Goal: Information Seeking & Learning: Check status

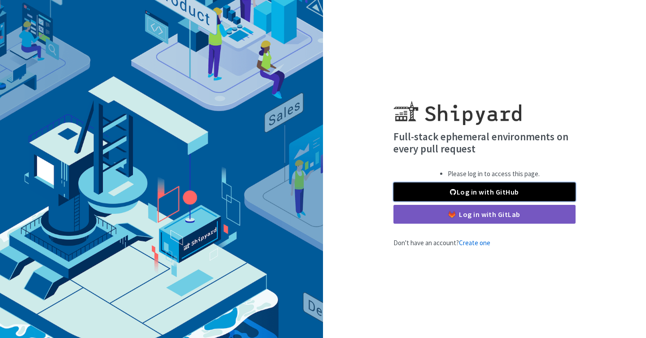
click at [446, 195] on link "Log in with GitHub" at bounding box center [484, 191] width 182 height 19
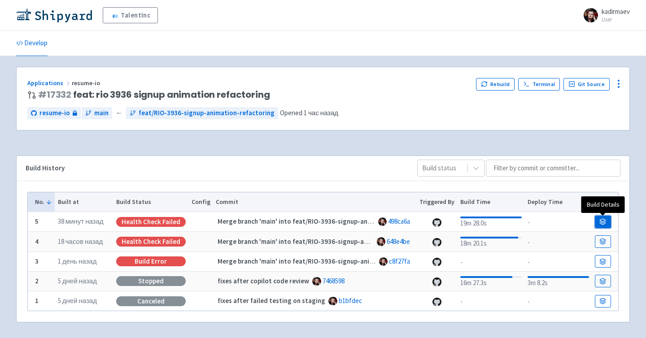
click at [597, 217] on link at bounding box center [603, 222] width 16 height 13
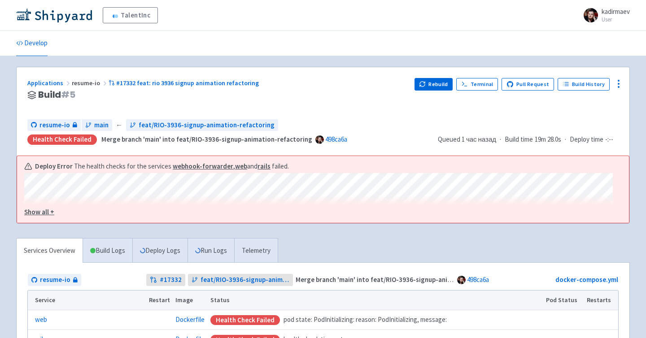
scroll to position [12, 0]
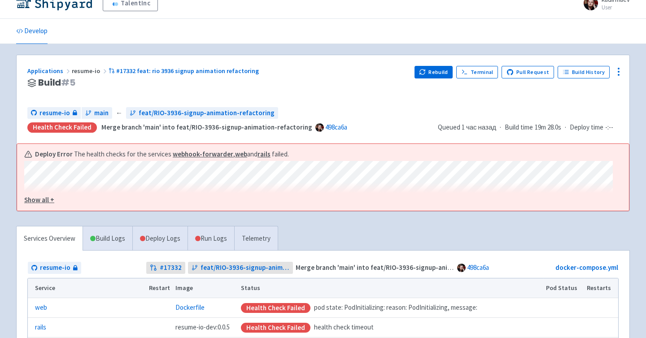
click at [49, 199] on u "Show all +" at bounding box center [39, 199] width 30 height 9
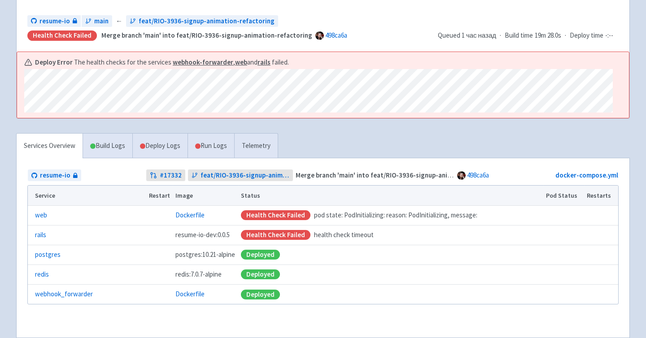
scroll to position [111, 0]
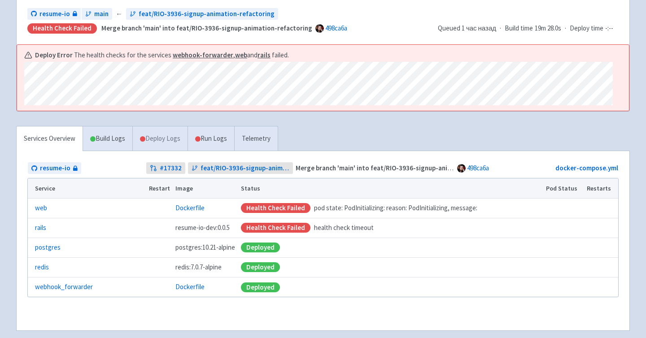
click at [174, 144] on link "Deploy Logs" at bounding box center [159, 138] width 55 height 25
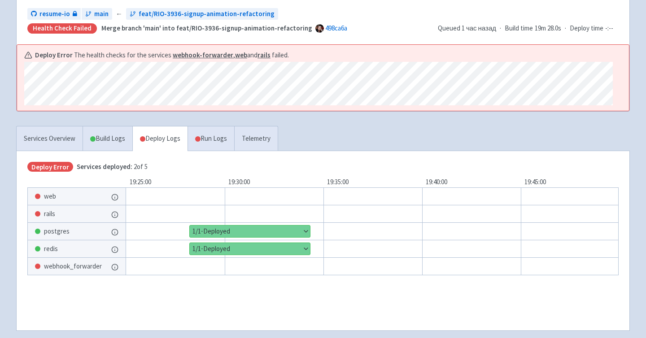
click at [48, 201] on span "web" at bounding box center [50, 196] width 12 height 10
click at [212, 145] on link "Run Logs" at bounding box center [210, 138] width 47 height 25
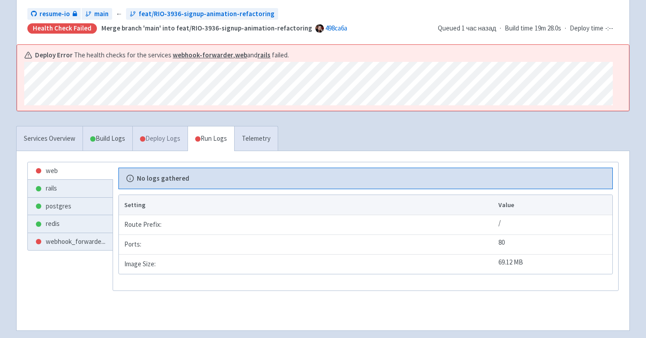
click at [175, 134] on link "Deploy Logs" at bounding box center [159, 138] width 55 height 25
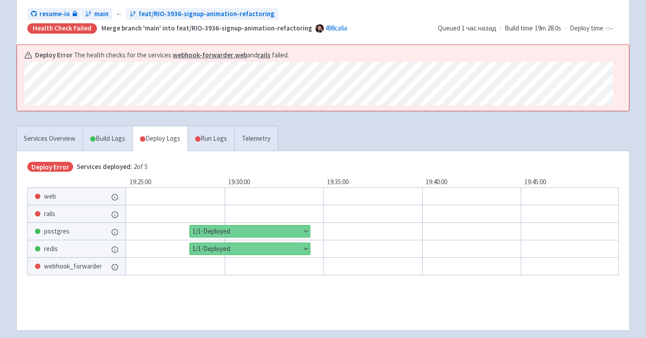
click at [248, 234] on button "Show details" at bounding box center [250, 232] width 120 height 12
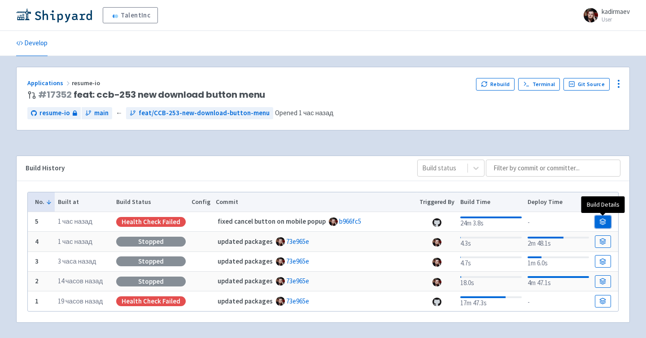
click at [603, 222] on icon at bounding box center [602, 221] width 7 height 7
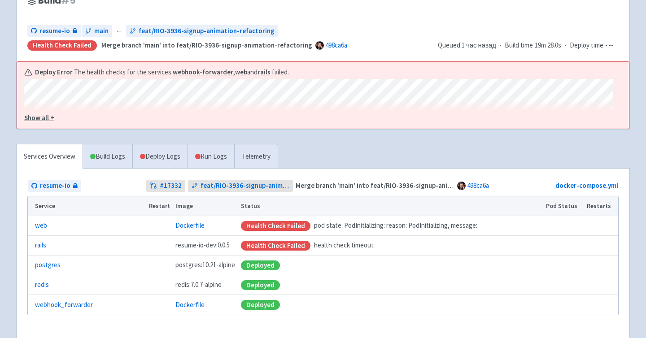
scroll to position [98, 0]
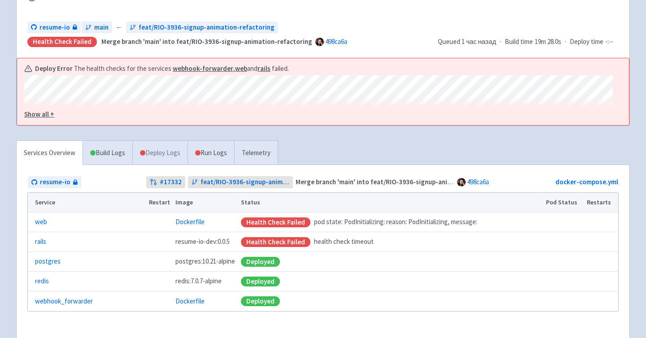
click at [174, 150] on link "Deploy Logs" at bounding box center [159, 153] width 55 height 25
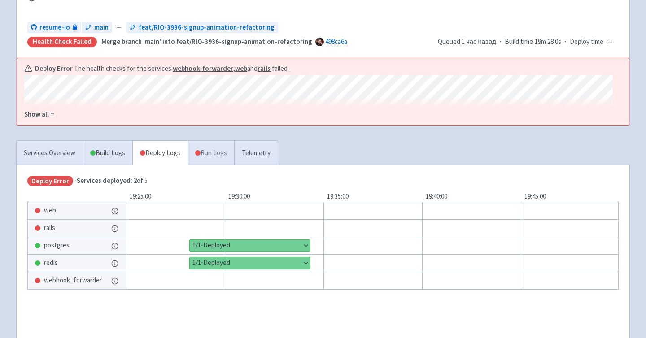
click at [200, 155] on span at bounding box center [197, 152] width 5 height 5
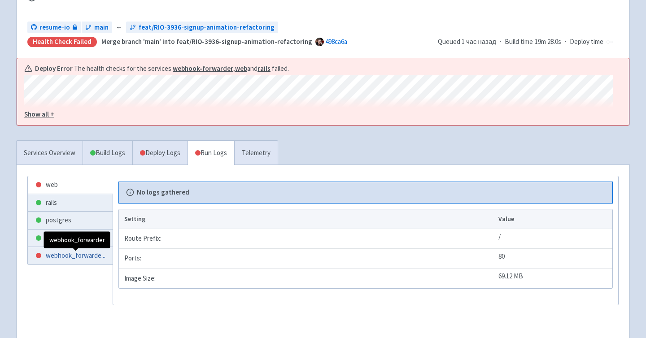
click at [78, 254] on span "webhook_forwarde ..." at bounding box center [76, 256] width 60 height 10
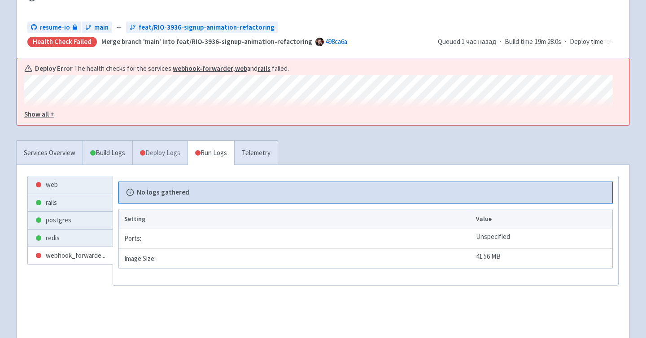
click at [171, 163] on link "Deploy Logs" at bounding box center [159, 153] width 55 height 25
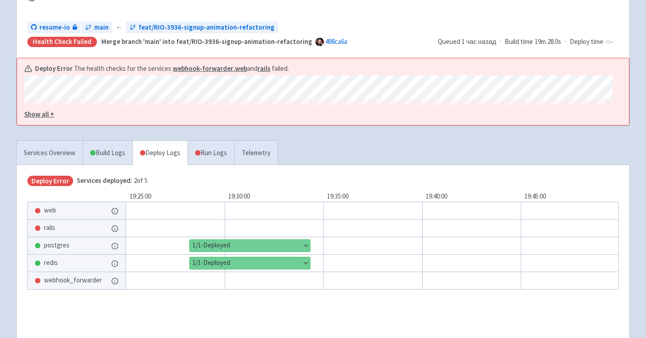
click at [43, 112] on u "Show all +" at bounding box center [39, 114] width 30 height 9
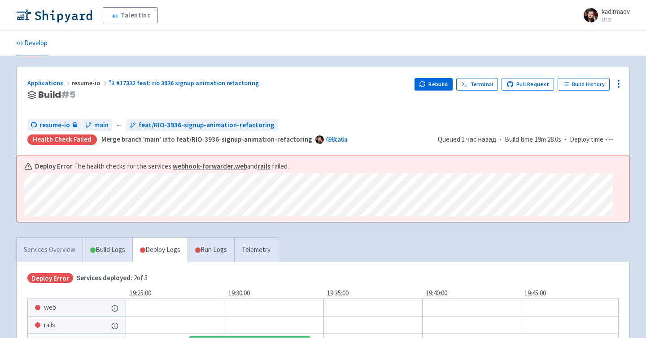
click at [62, 252] on link "Services Overview" at bounding box center [50, 250] width 66 height 25
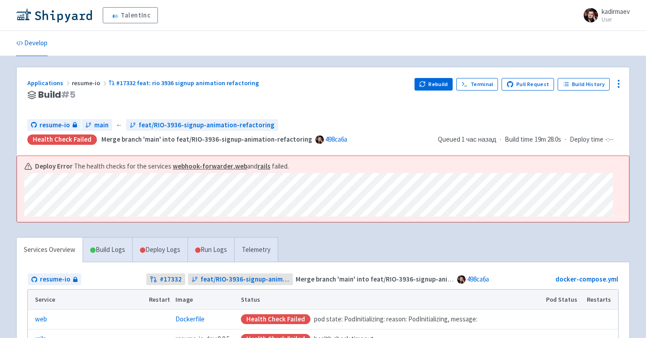
click at [355, 83] on div "Applications resume-io #17332 feat: rio 3936 signup animation refactoring" at bounding box center [217, 83] width 380 height 10
